Goal: Browse casually: Explore the website without a specific task or goal

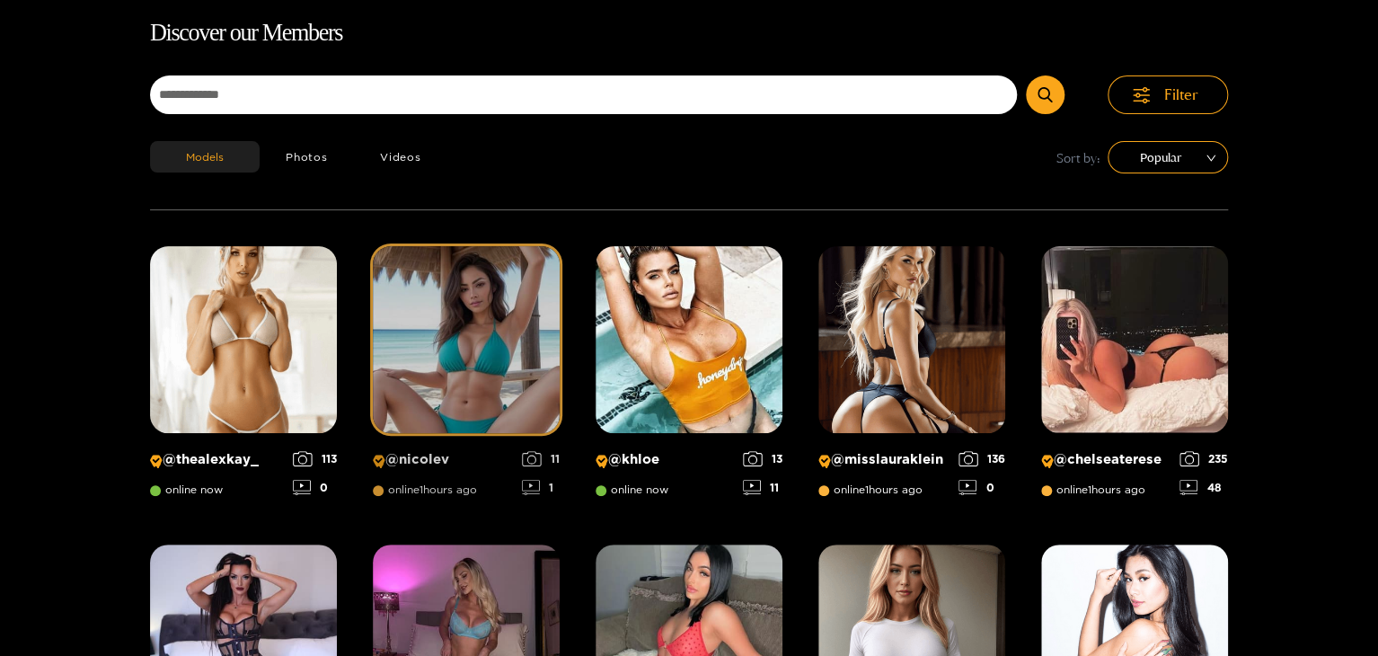
scroll to position [115, 0]
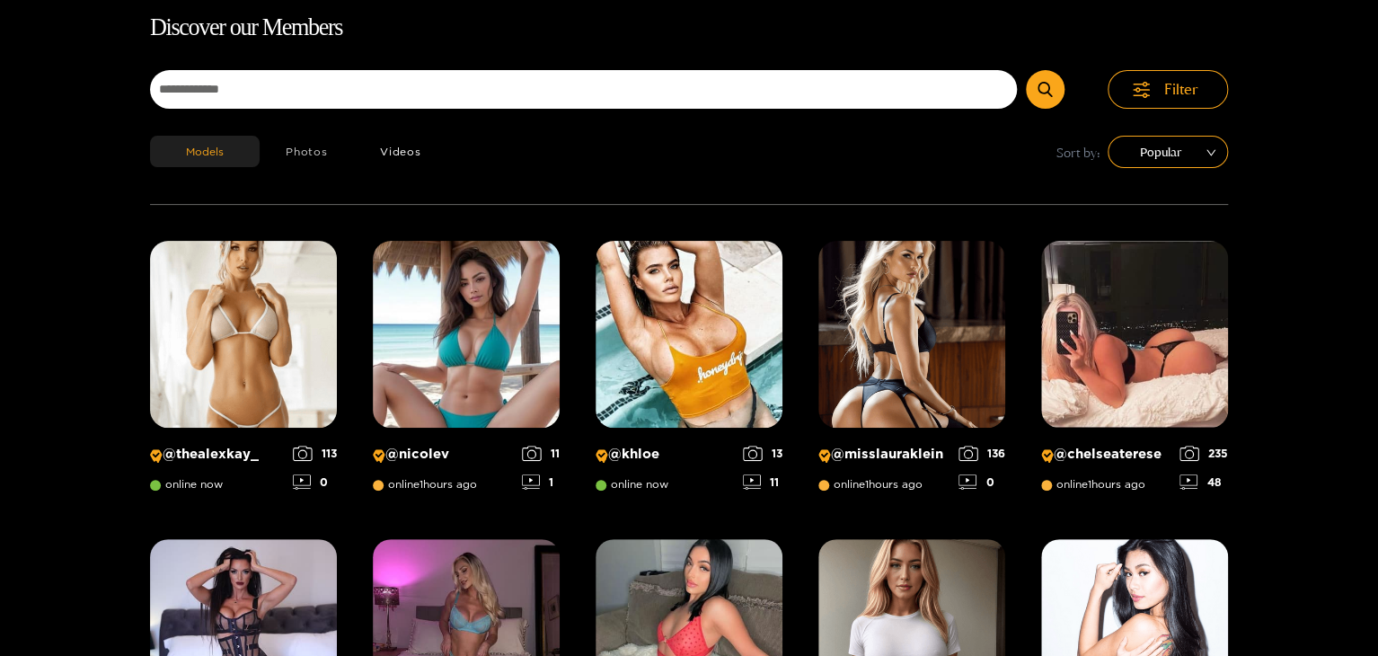
click at [309, 156] on button "Photos" at bounding box center [307, 151] width 94 height 31
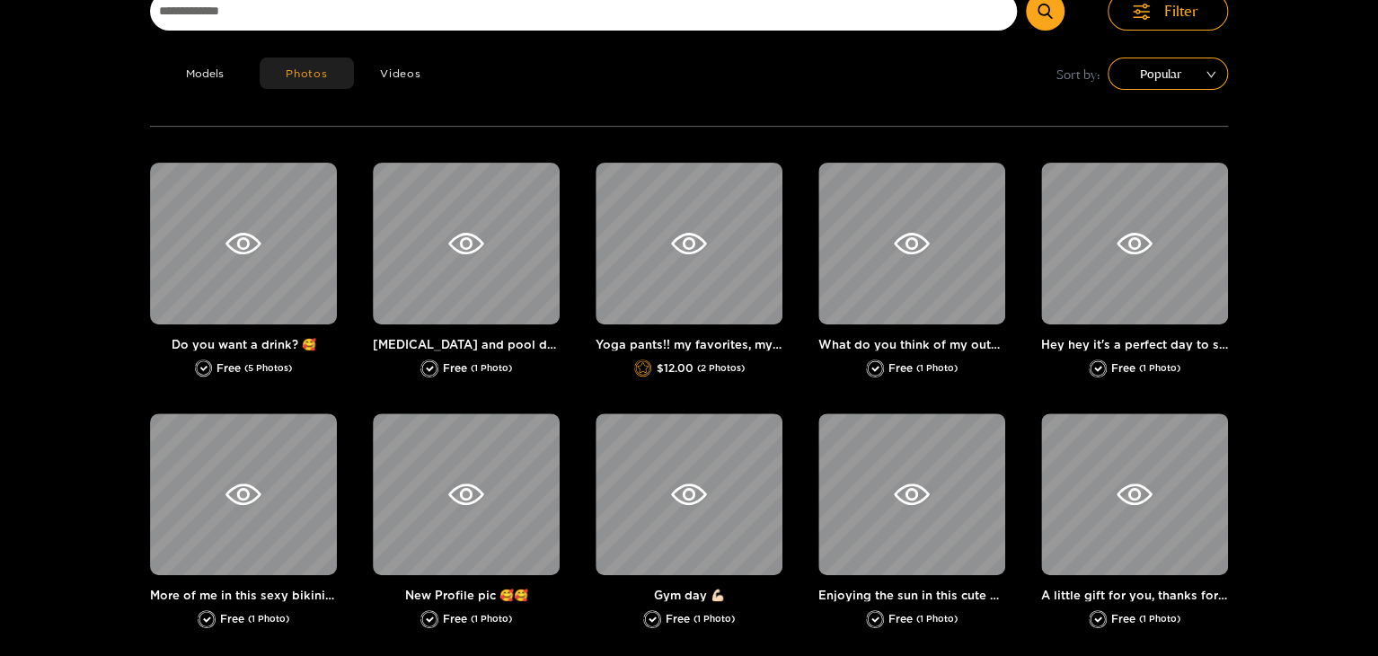
scroll to position [295, 0]
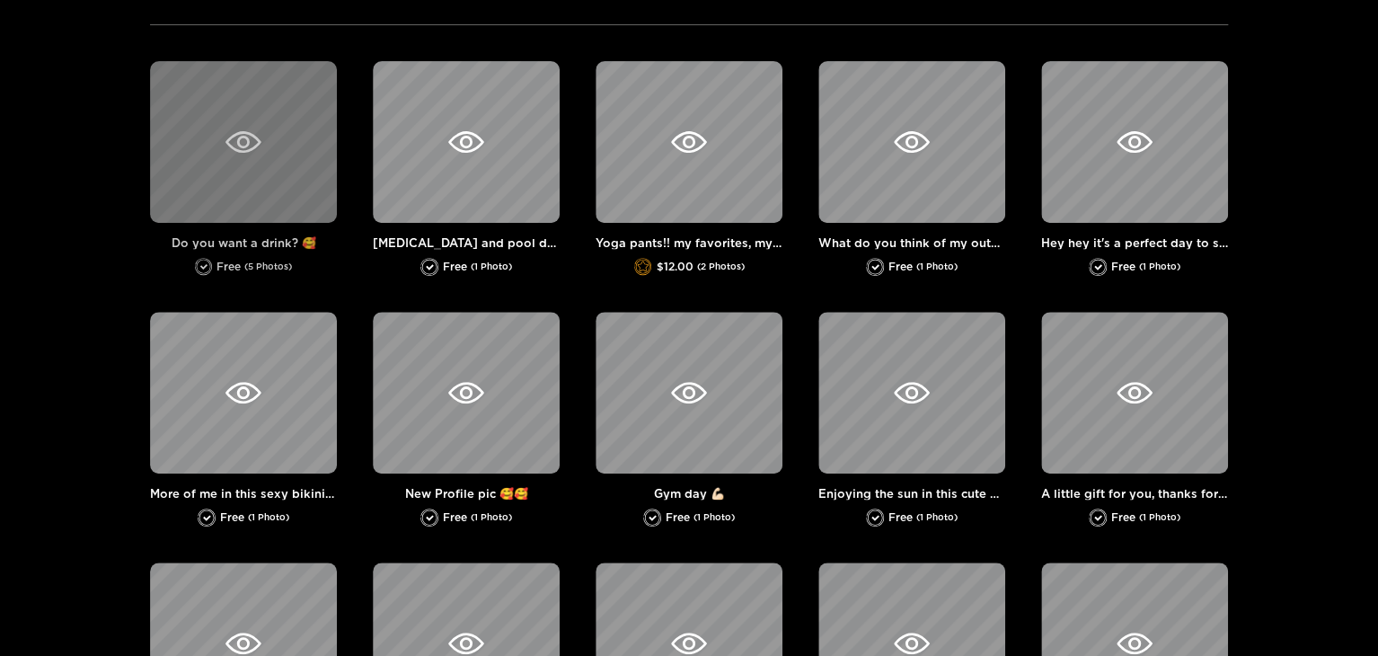
click at [302, 215] on div at bounding box center [243, 142] width 187 height 162
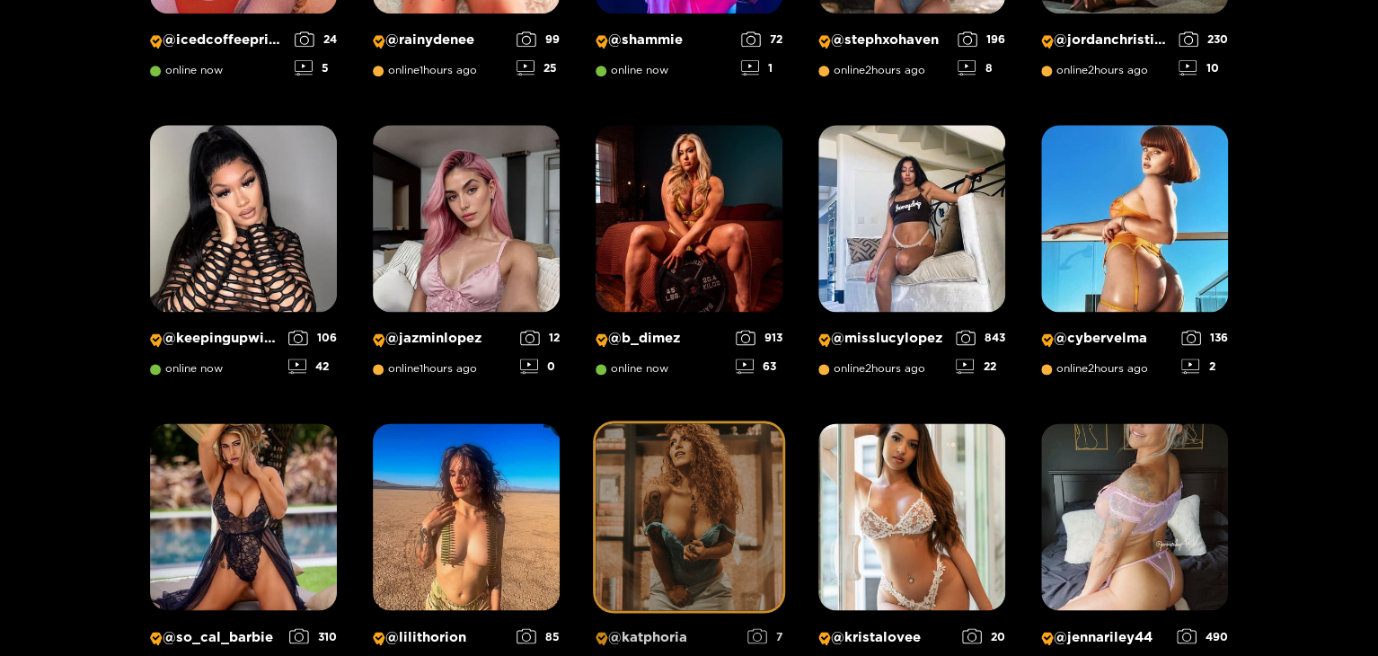
scroll to position [1103, 0]
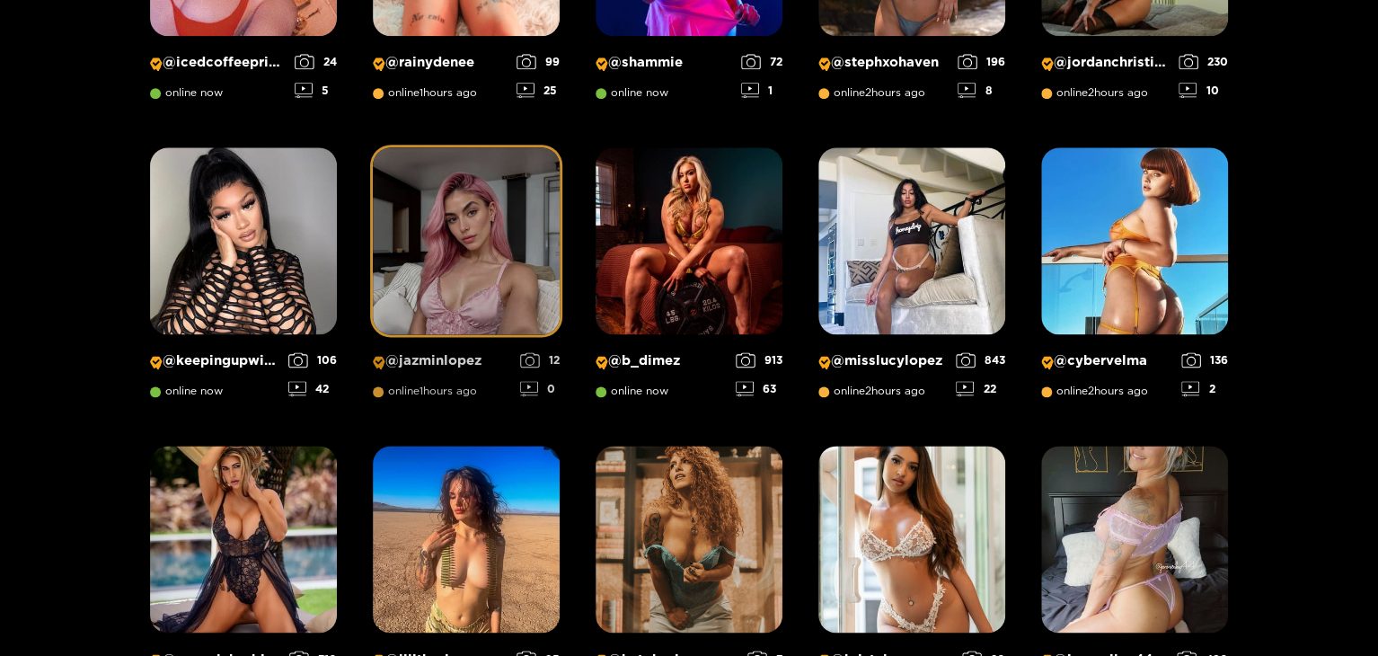
click at [492, 270] on img at bounding box center [466, 240] width 187 height 187
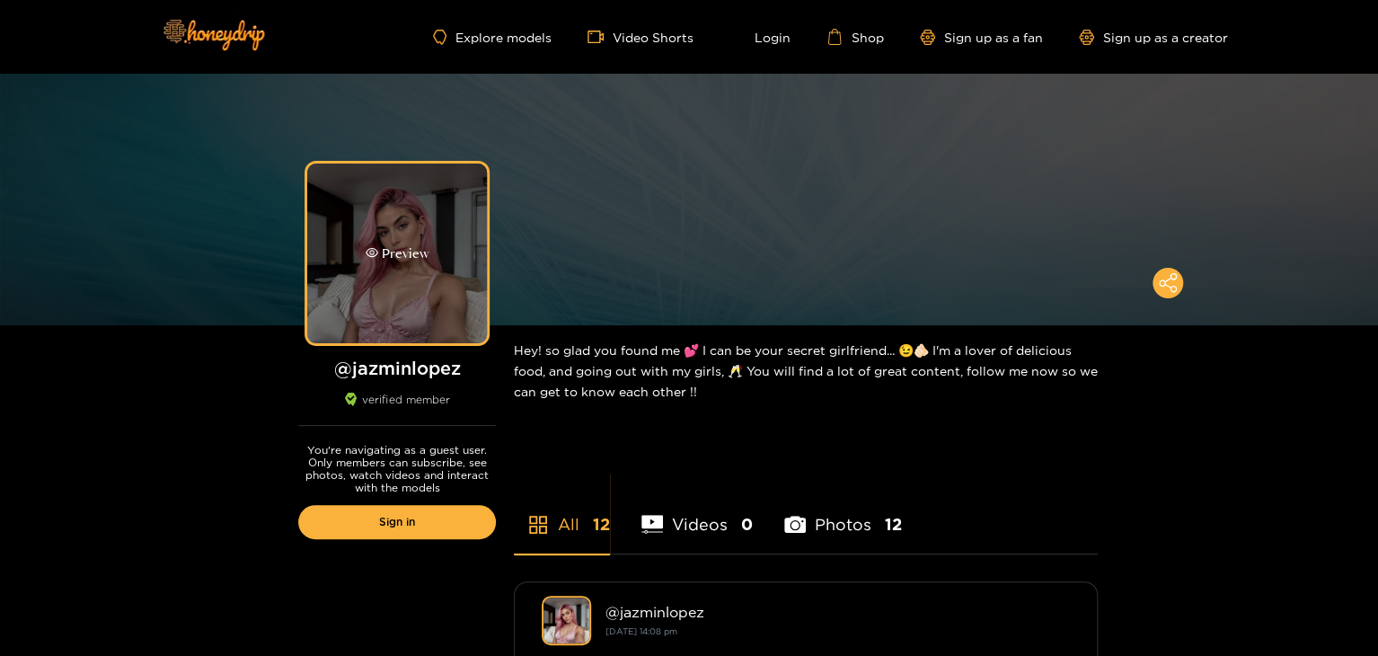
click at [410, 292] on div "Preview" at bounding box center [397, 253] width 180 height 180
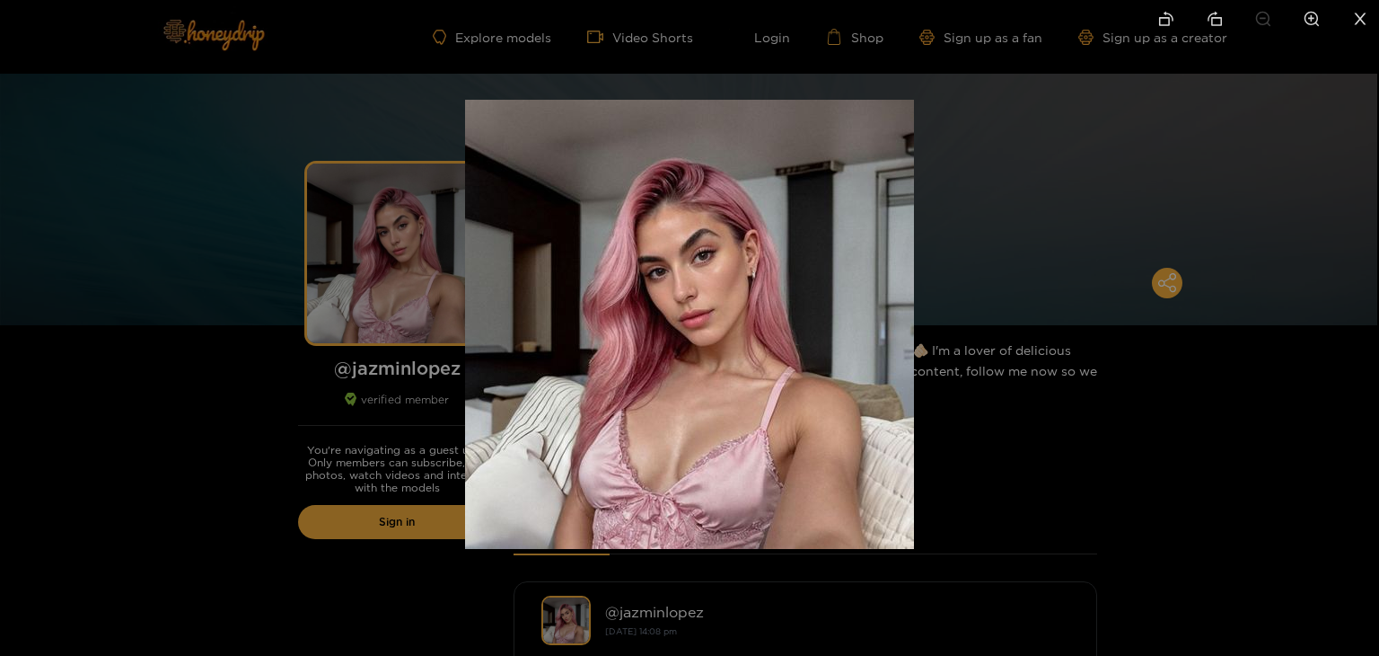
click at [829, 304] on img at bounding box center [689, 324] width 449 height 449
click at [954, 234] on div at bounding box center [689, 328] width 1379 height 656
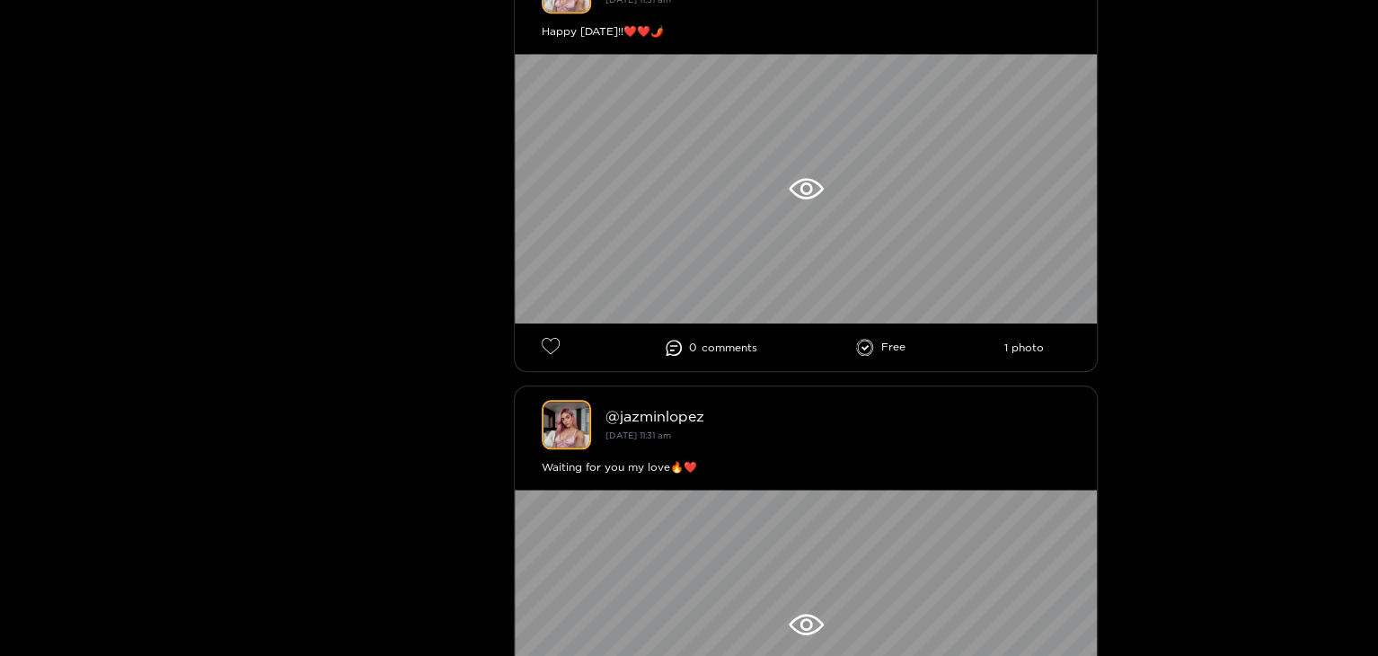
scroll to position [4311, 0]
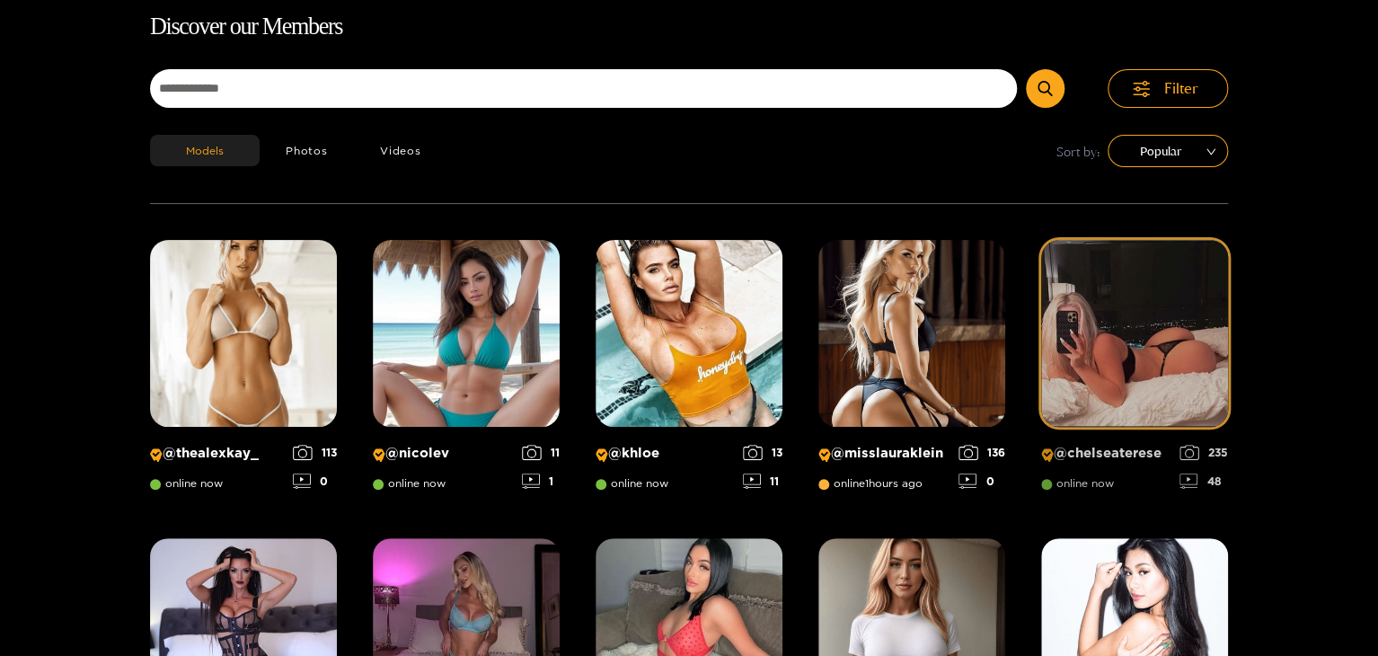
scroll to position [115, 0]
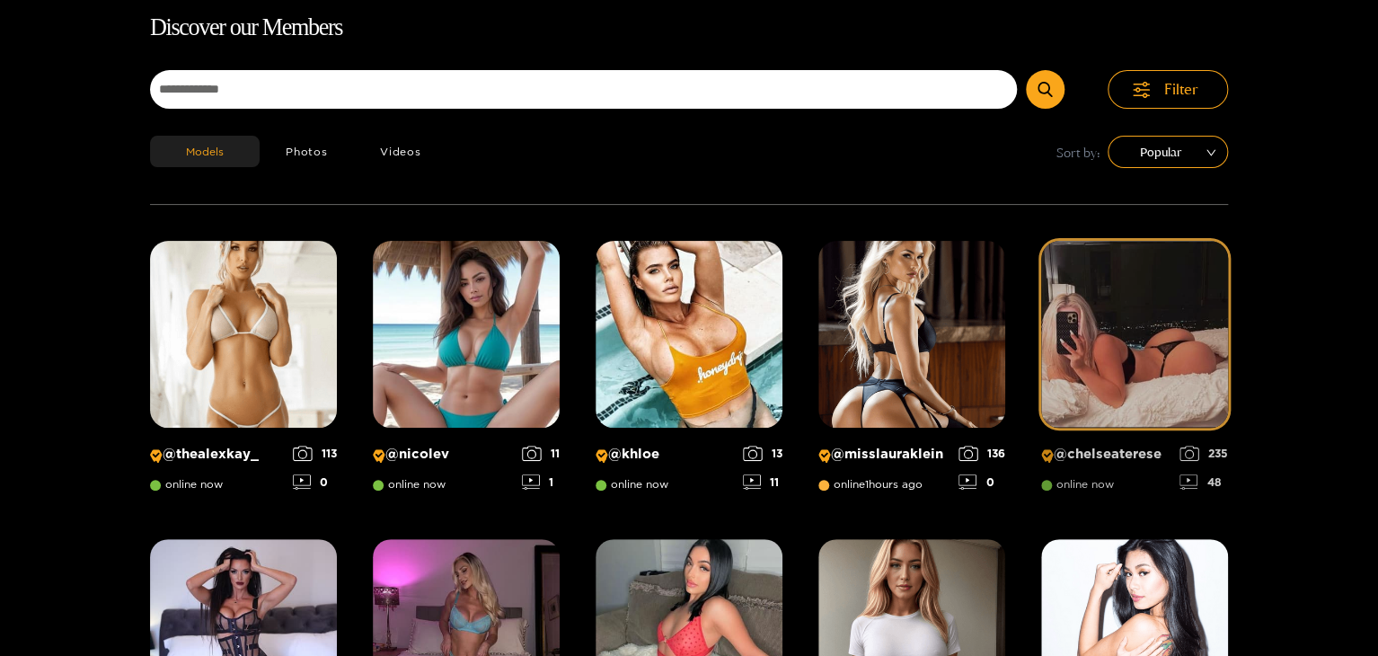
click at [1160, 394] on img at bounding box center [1134, 334] width 187 height 187
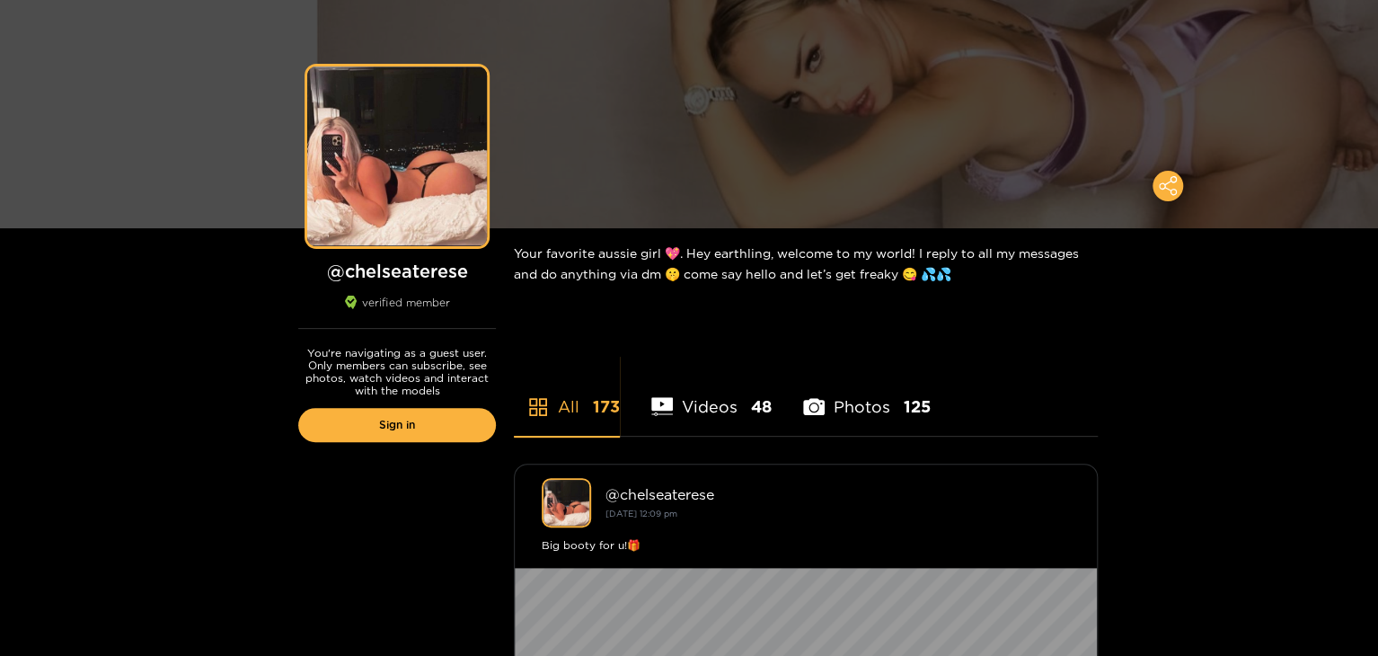
scroll to position [180, 0]
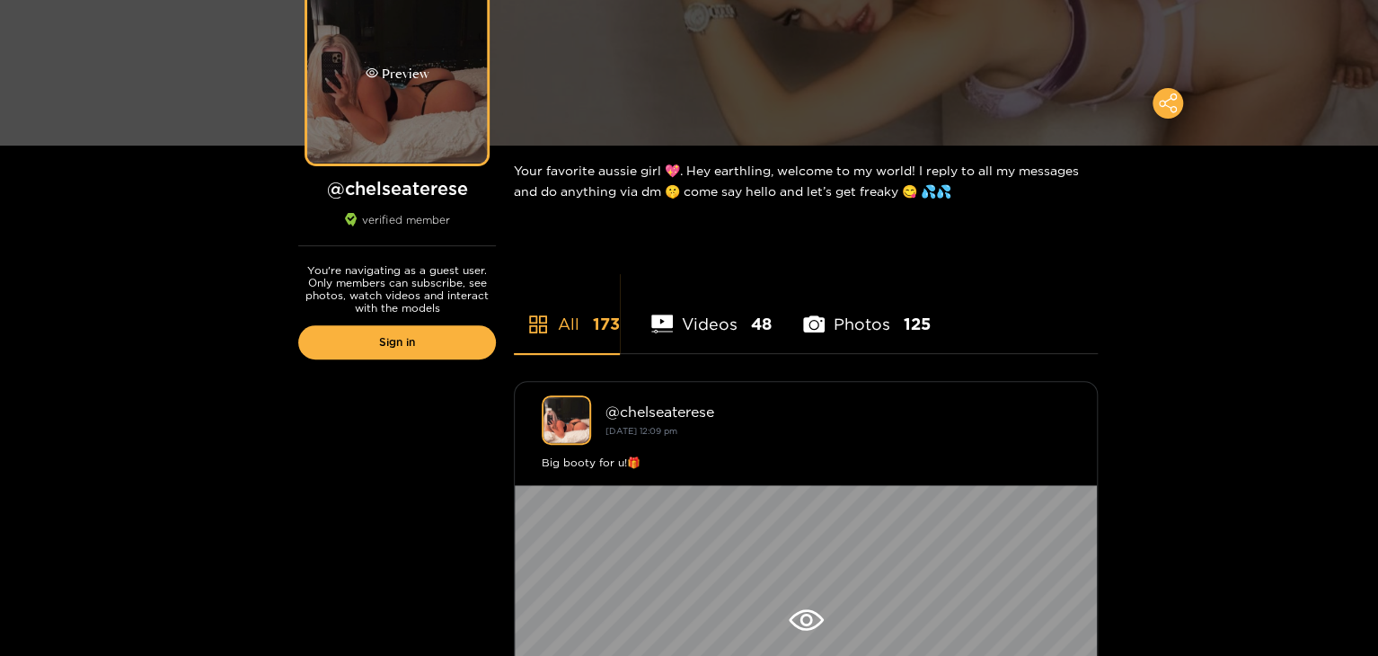
click at [405, 112] on div "Preview" at bounding box center [397, 74] width 180 height 180
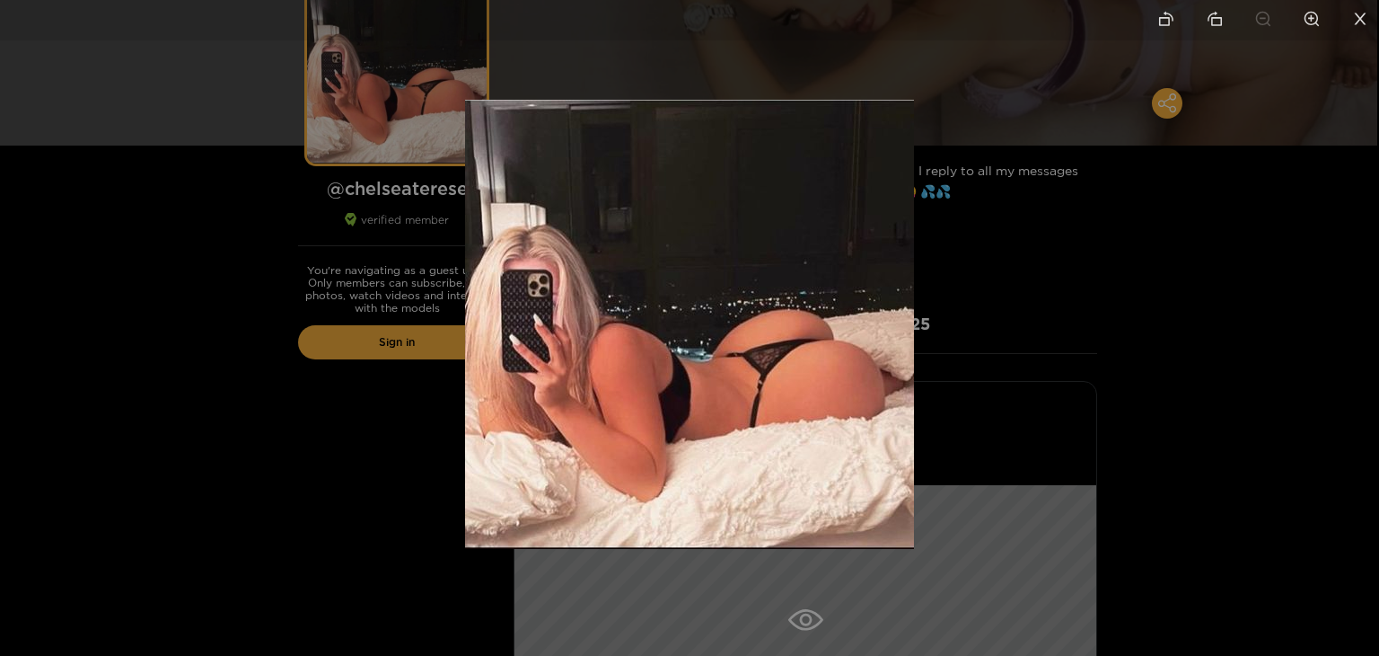
click at [302, 316] on div at bounding box center [689, 328] width 1379 height 656
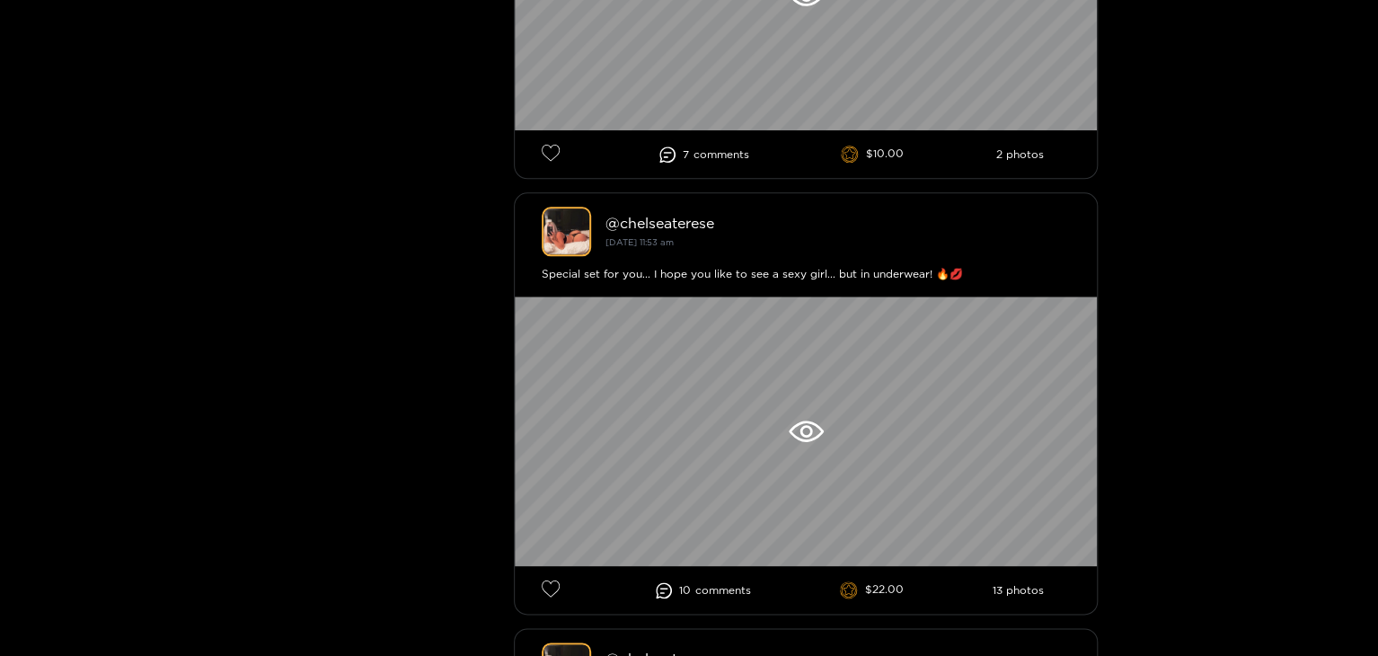
scroll to position [808, 0]
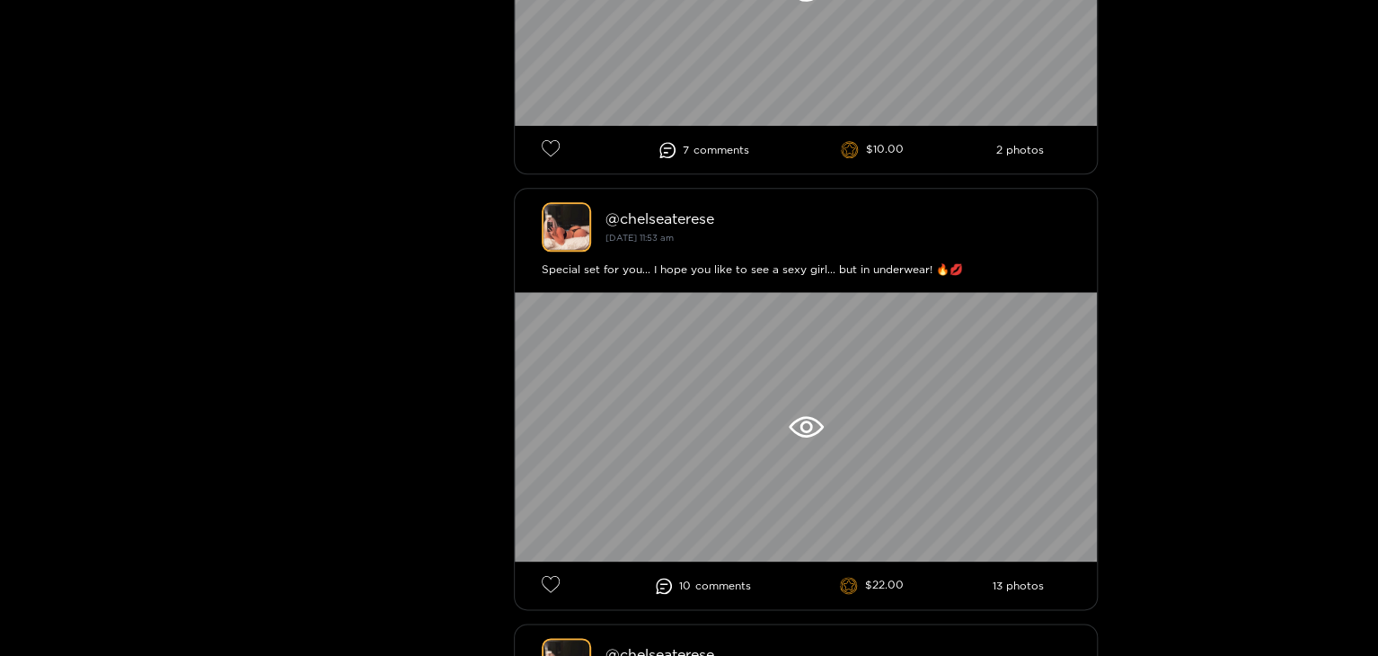
click at [679, 145] on li "7 comment s" at bounding box center [704, 150] width 90 height 16
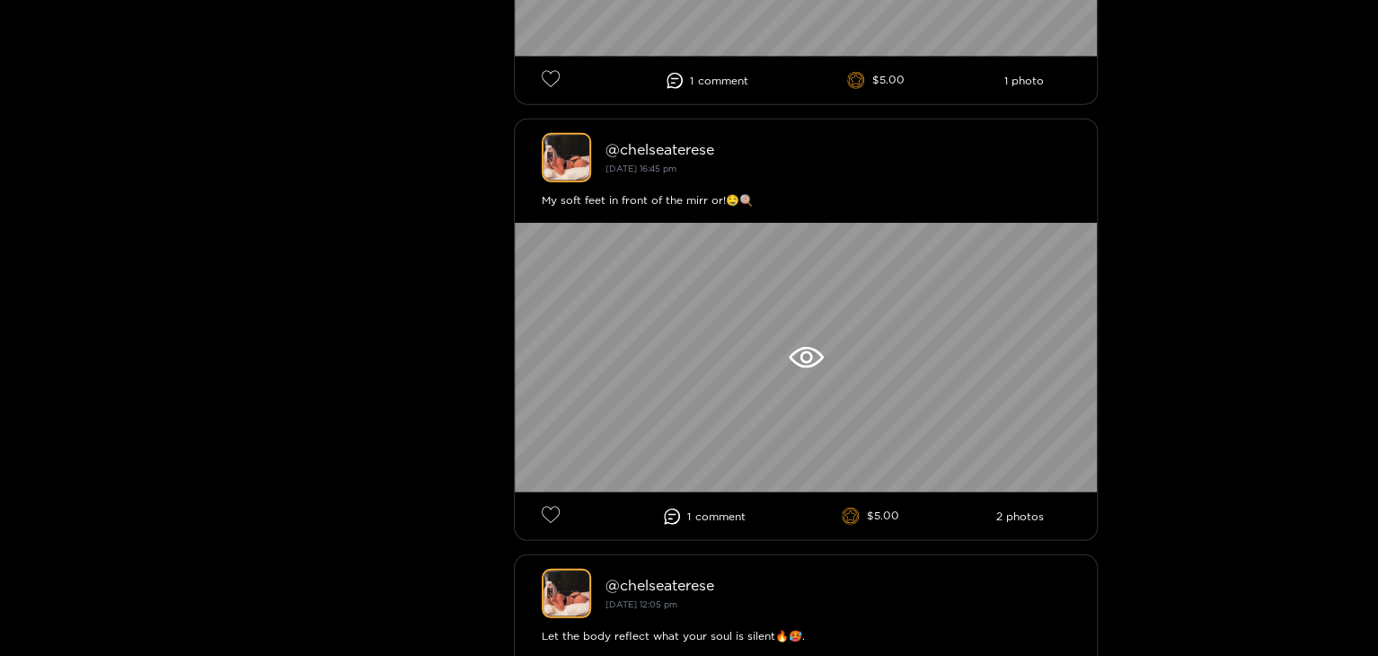
scroll to position [9430, 0]
